Goal: Information Seeking & Learning: Learn about a topic

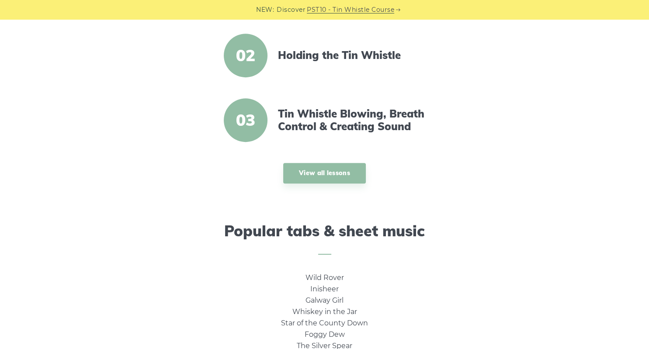
scroll to position [392, 0]
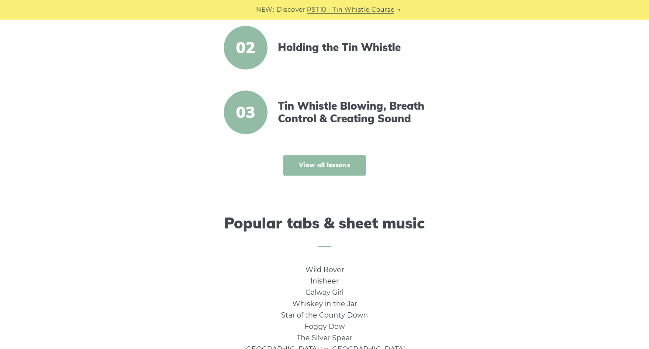
click at [334, 165] on link "View all lessons" at bounding box center [324, 165] width 83 height 21
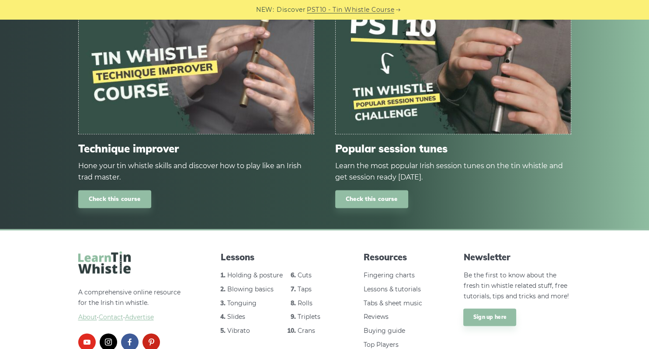
scroll to position [1223, 0]
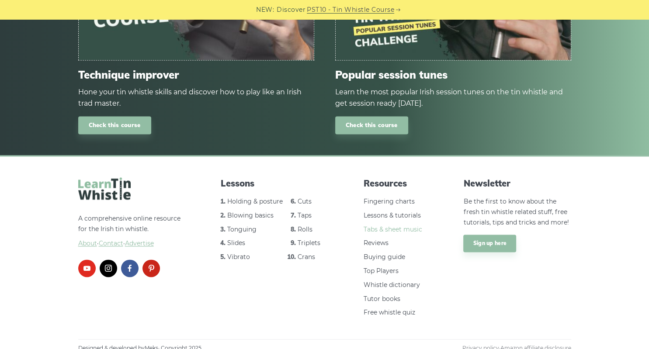
click at [405, 228] on link "Tabs & sheet music" at bounding box center [393, 230] width 59 height 8
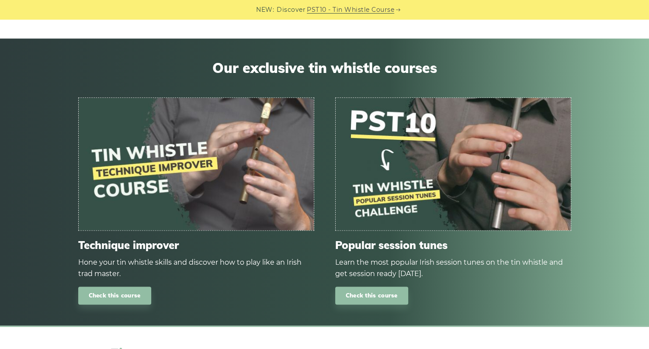
scroll to position [946, 0]
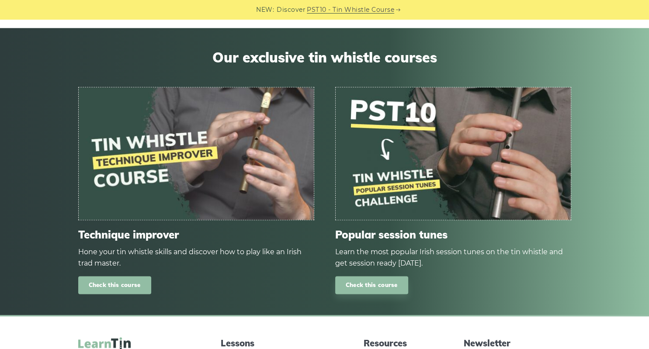
click at [115, 283] on link "Check this course" at bounding box center [114, 285] width 73 height 18
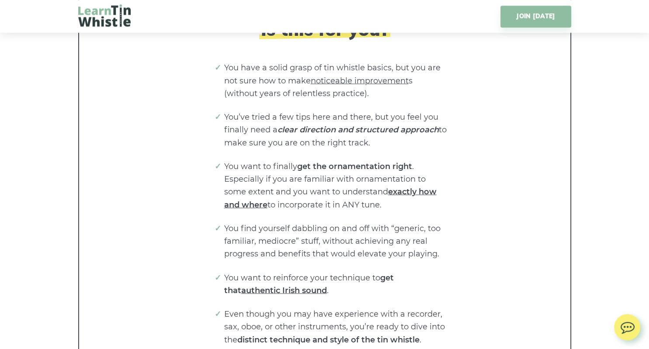
scroll to position [1731, 0]
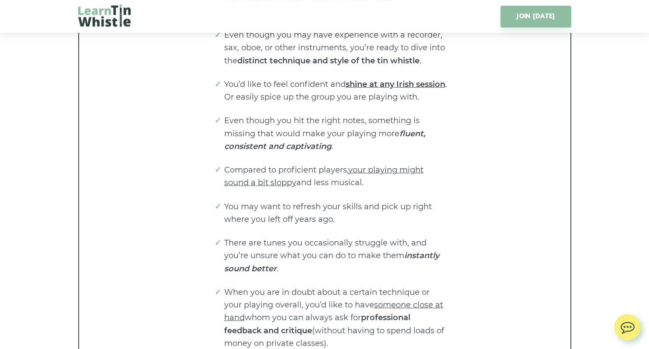
click at [144, 224] on div "Is this for you? You have a solid grasp of tin whistle basics, but you are not …" at bounding box center [325, 44] width 456 height 611
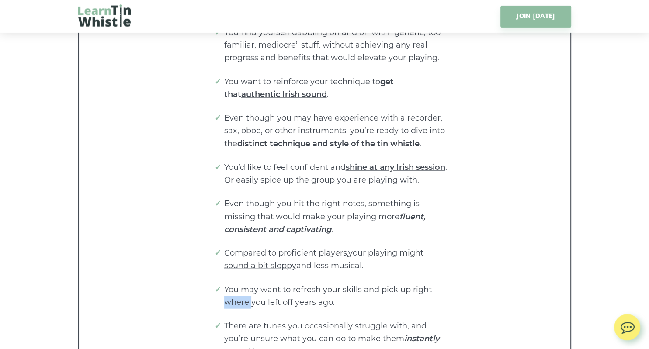
click at [144, 224] on div "Is this for you? You have a solid grasp of tin whistle basics, but you are not …" at bounding box center [325, 128] width 456 height 611
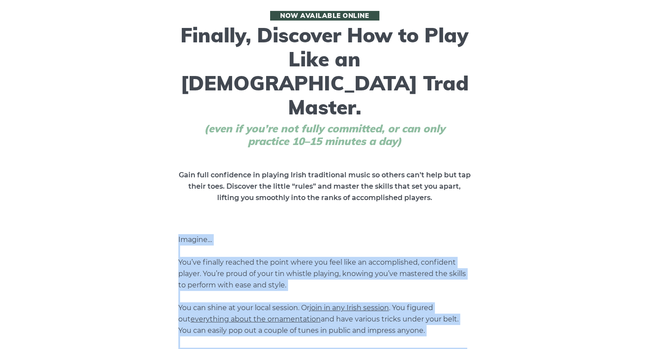
scroll to position [0, 0]
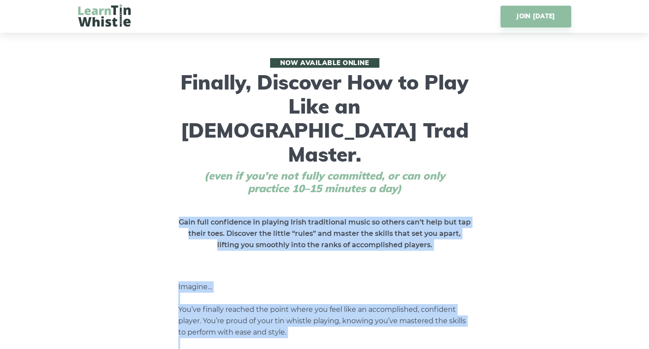
drag, startPoint x: 0, startPoint y: 0, endPoint x: 143, endPoint y: 177, distance: 228.1
click at [535, 17] on link "JOIN TODAY" at bounding box center [535, 17] width 70 height 22
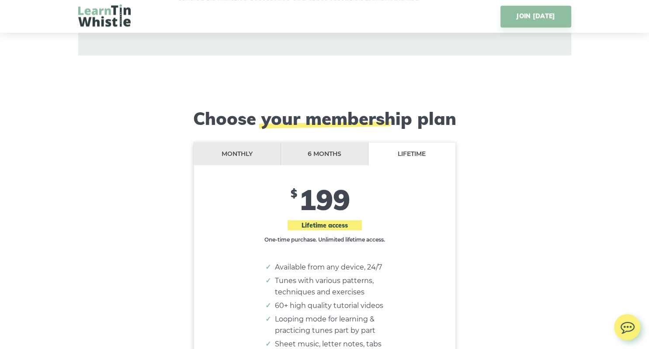
scroll to position [7091, 0]
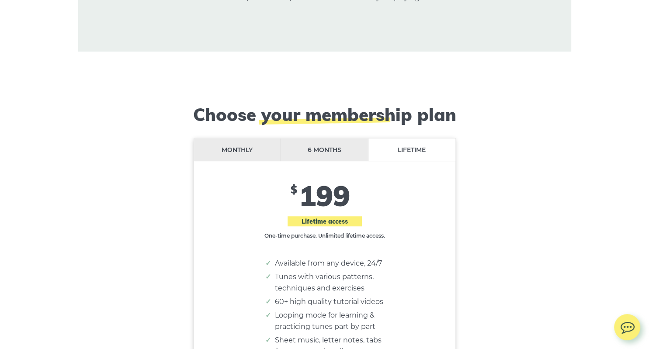
click at [240, 139] on li "Monthly" at bounding box center [237, 150] width 87 height 23
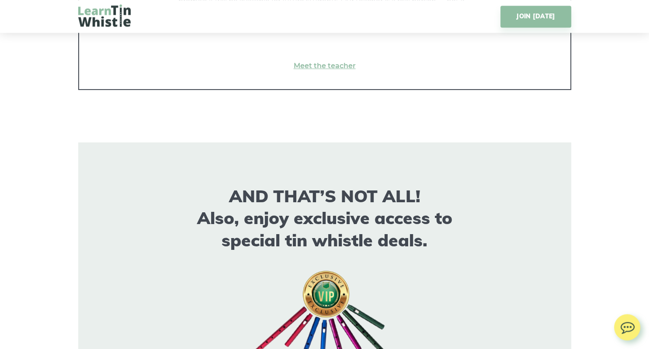
scroll to position [6629, 0]
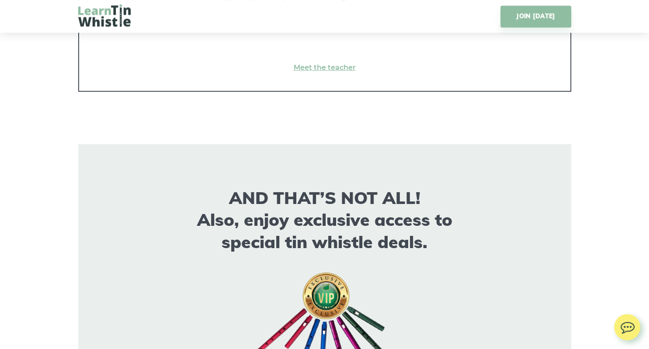
click at [109, 15] on img at bounding box center [104, 15] width 52 height 22
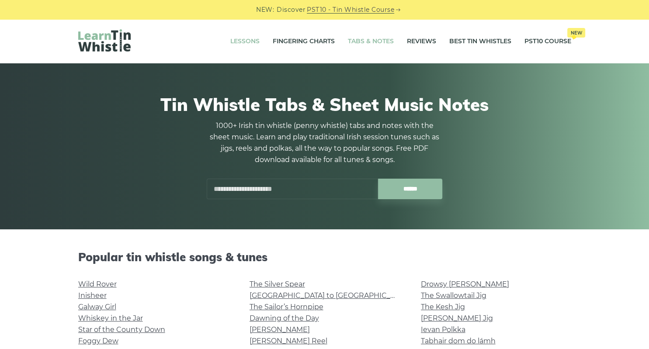
click at [246, 39] on link "Lessons" at bounding box center [244, 42] width 29 height 22
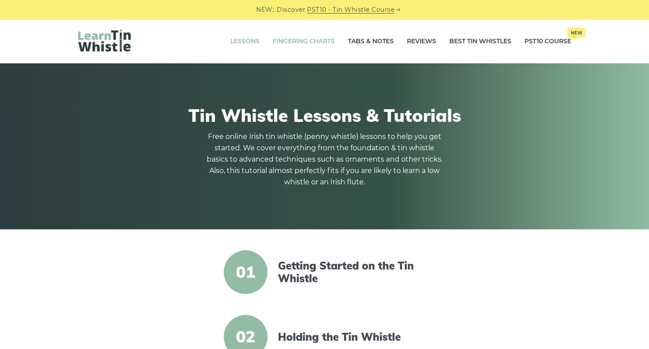
click at [314, 39] on link "Fingering Charts" at bounding box center [304, 42] width 62 height 22
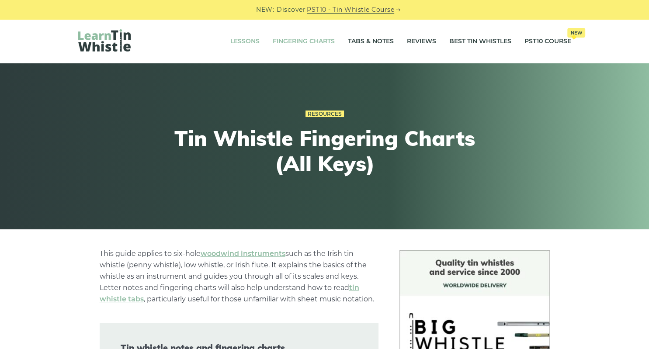
click at [241, 40] on link "Lessons" at bounding box center [244, 42] width 29 height 22
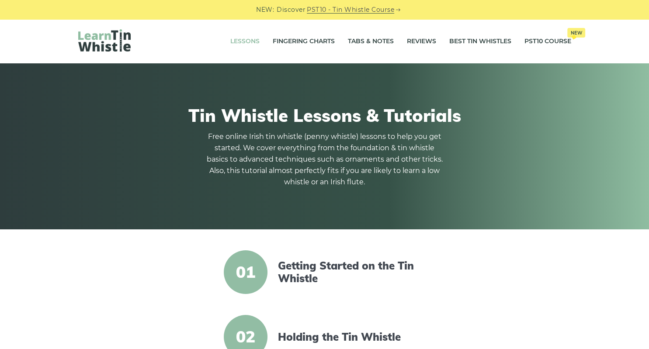
click at [109, 42] on img at bounding box center [104, 40] width 52 height 22
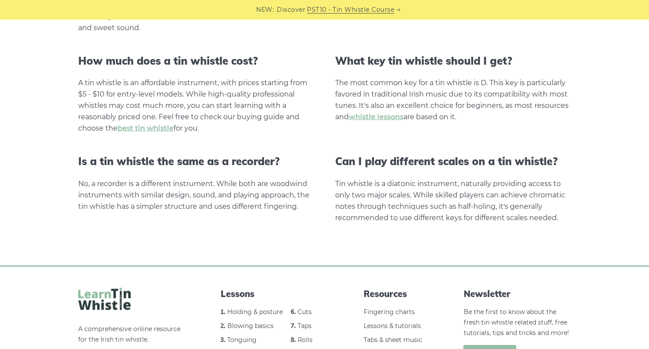
scroll to position [1708, 0]
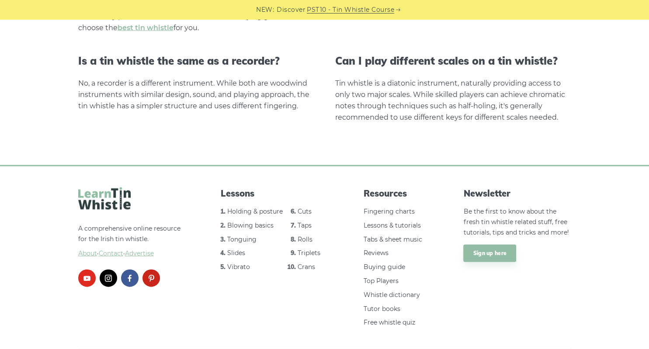
scroll to position [1789, 0]
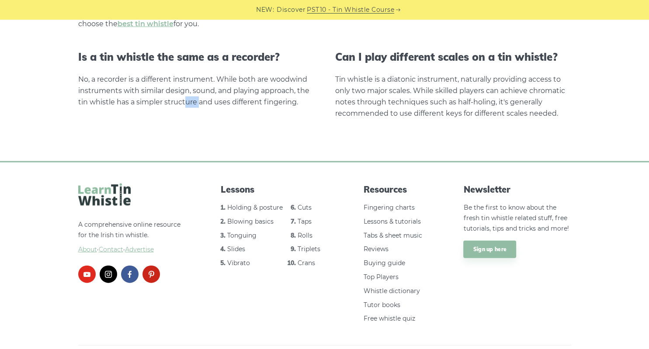
click at [381, 301] on link "Tutor books" at bounding box center [382, 305] width 37 height 8
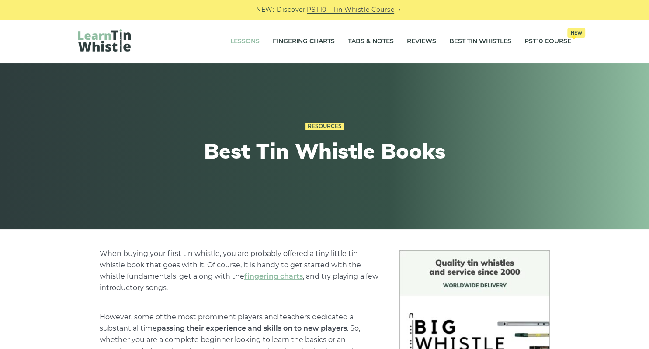
click at [243, 40] on link "Lessons" at bounding box center [244, 42] width 29 height 22
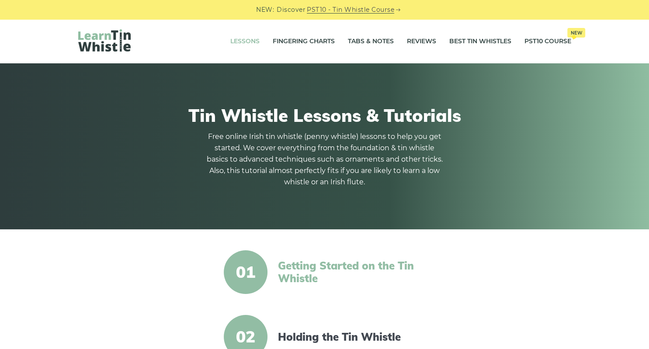
click at [305, 265] on link "Getting Started on the Tin Whistle" at bounding box center [353, 272] width 150 height 25
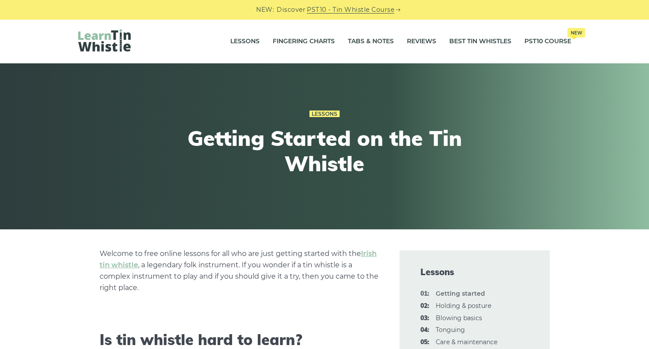
click at [360, 8] on link "PST10 - Tin Whistle Course" at bounding box center [350, 10] width 87 height 10
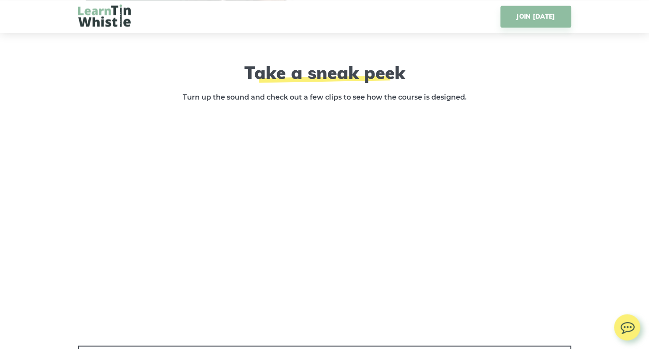
scroll to position [1246, 0]
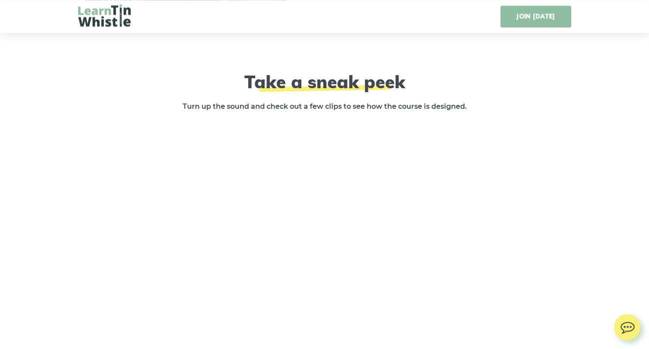
click at [528, 8] on link "JOIN [DATE]" at bounding box center [535, 17] width 70 height 22
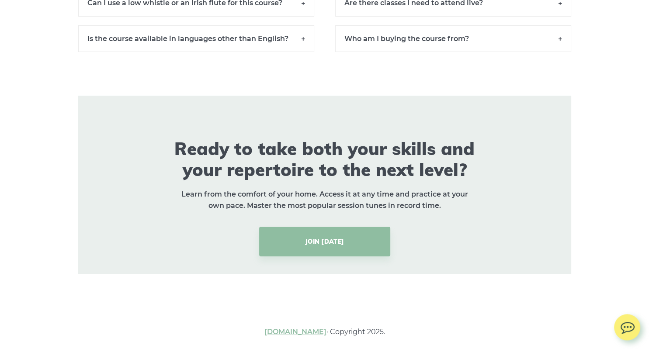
scroll to position [6252, 0]
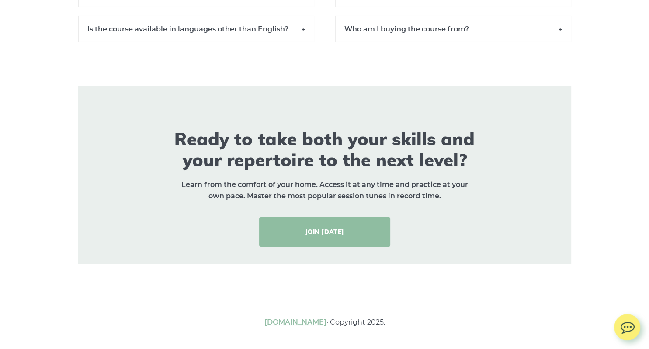
click at [327, 228] on link "JOIN [DATE]" at bounding box center [324, 232] width 131 height 30
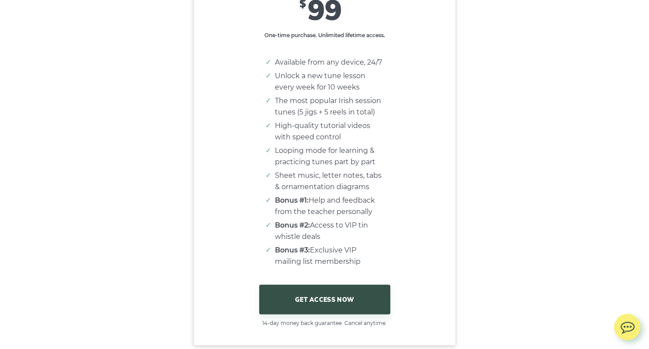
scroll to position [5341, 0]
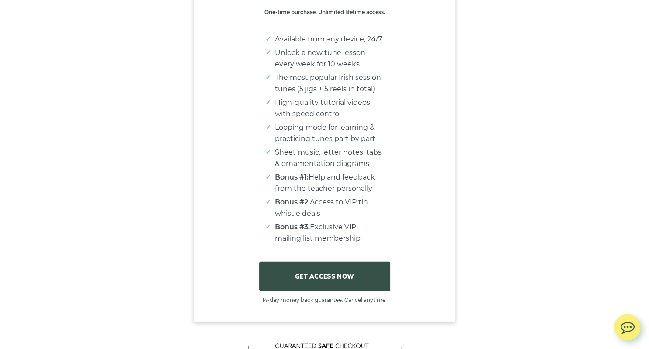
click at [325, 279] on link "GET ACCESS NOW" at bounding box center [324, 277] width 131 height 30
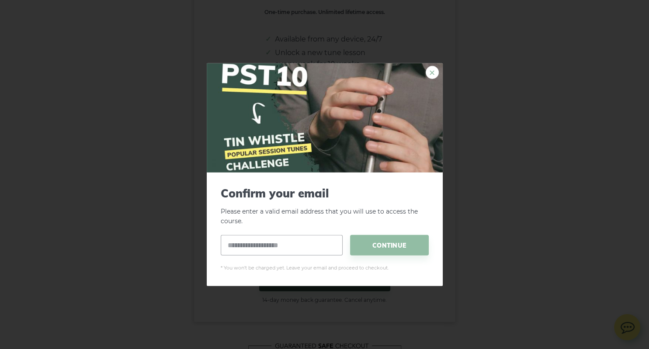
click at [431, 69] on link "×" at bounding box center [432, 72] width 13 height 13
